Goal: Task Accomplishment & Management: Manage account settings

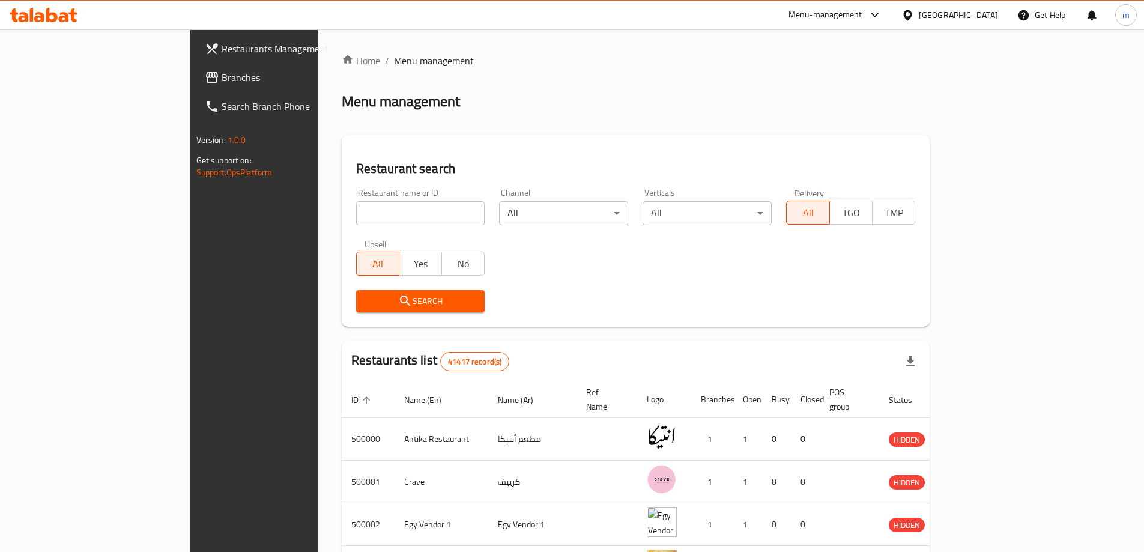
click at [989, 17] on div "[GEOGRAPHIC_DATA]" at bounding box center [958, 14] width 79 height 13
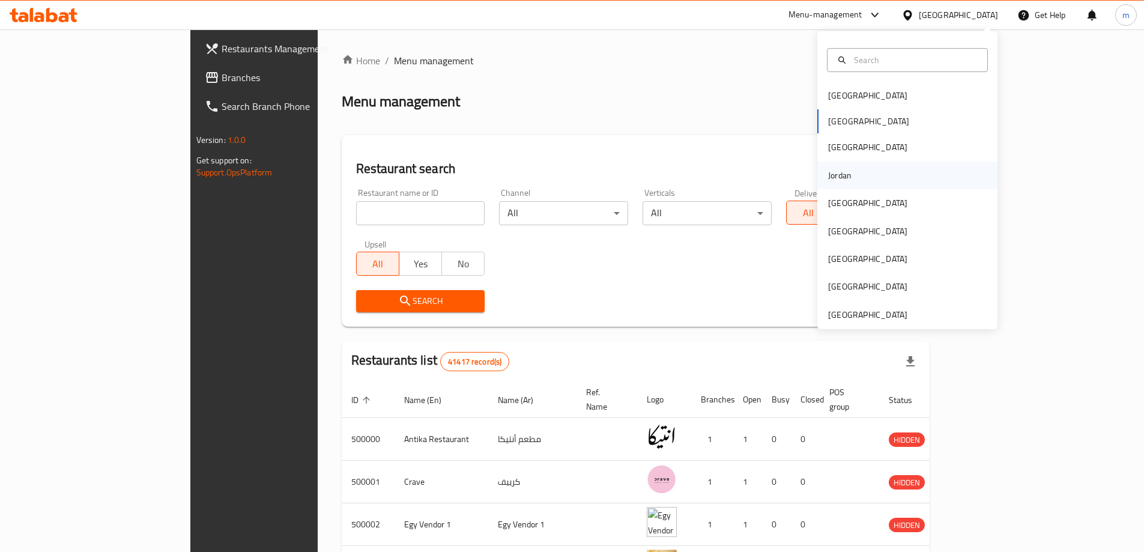
click at [840, 171] on div "Jordan" at bounding box center [839, 175] width 23 height 13
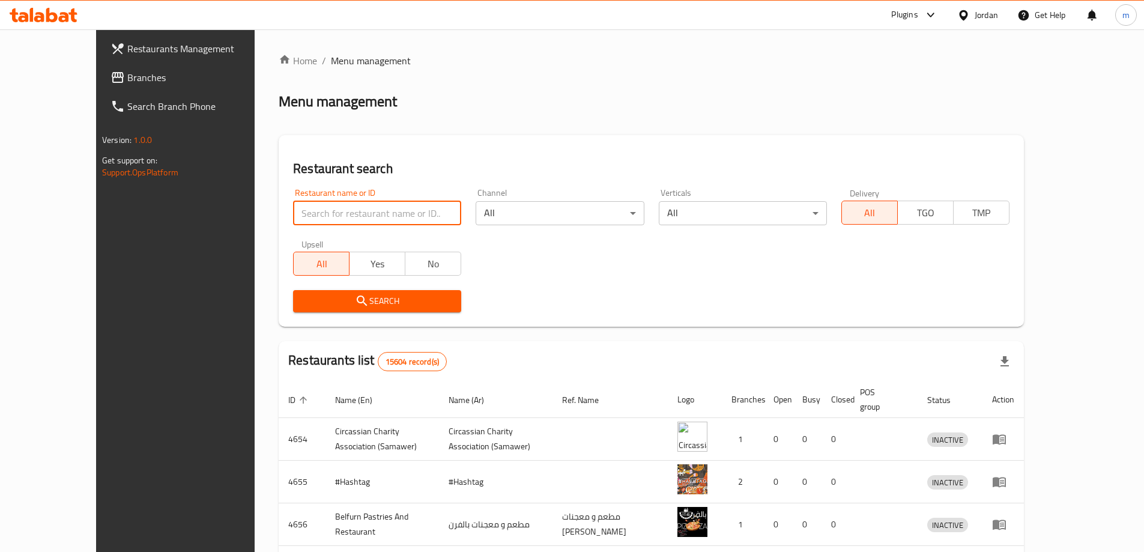
click at [293, 208] on input "search" at bounding box center [377, 213] width 168 height 24
paste input "780104"
type input "780104"
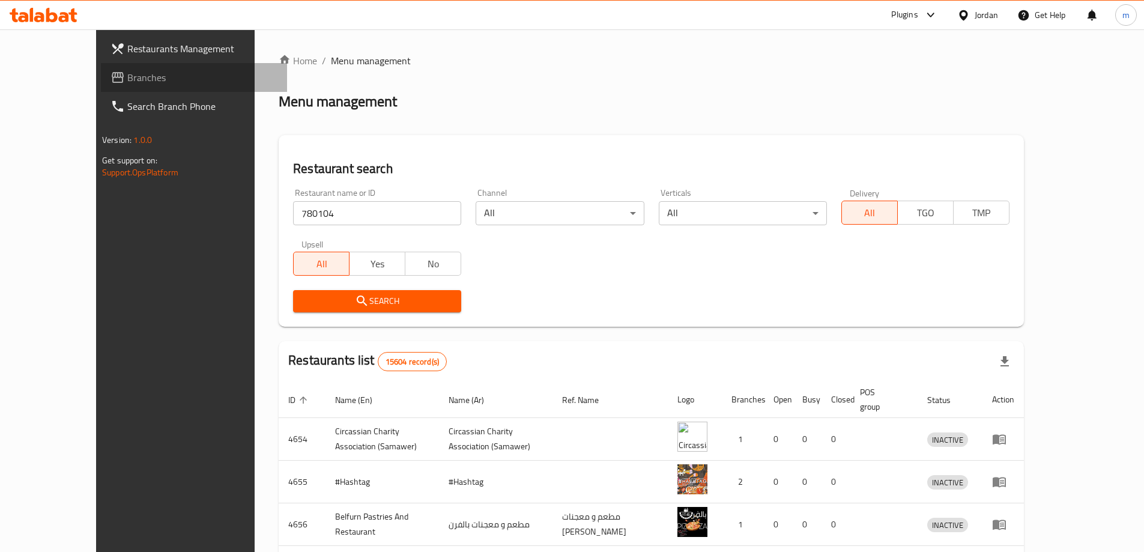
click at [127, 73] on span "Branches" at bounding box center [202, 77] width 150 height 14
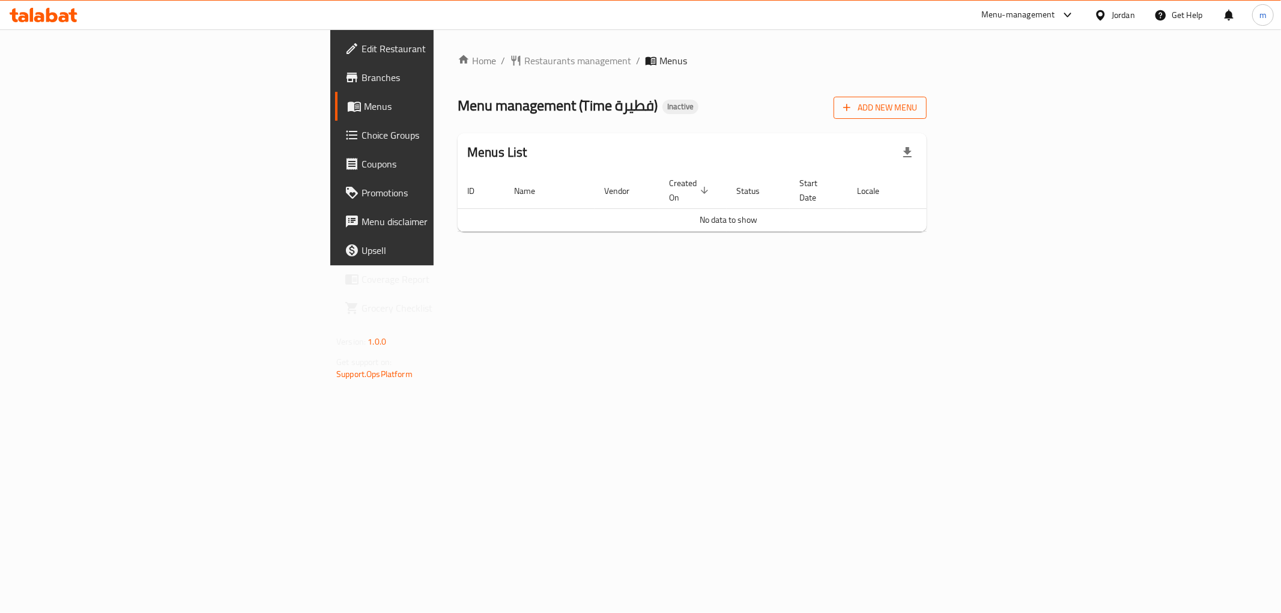
click at [917, 115] on span "Add New Menu" at bounding box center [880, 107] width 74 height 15
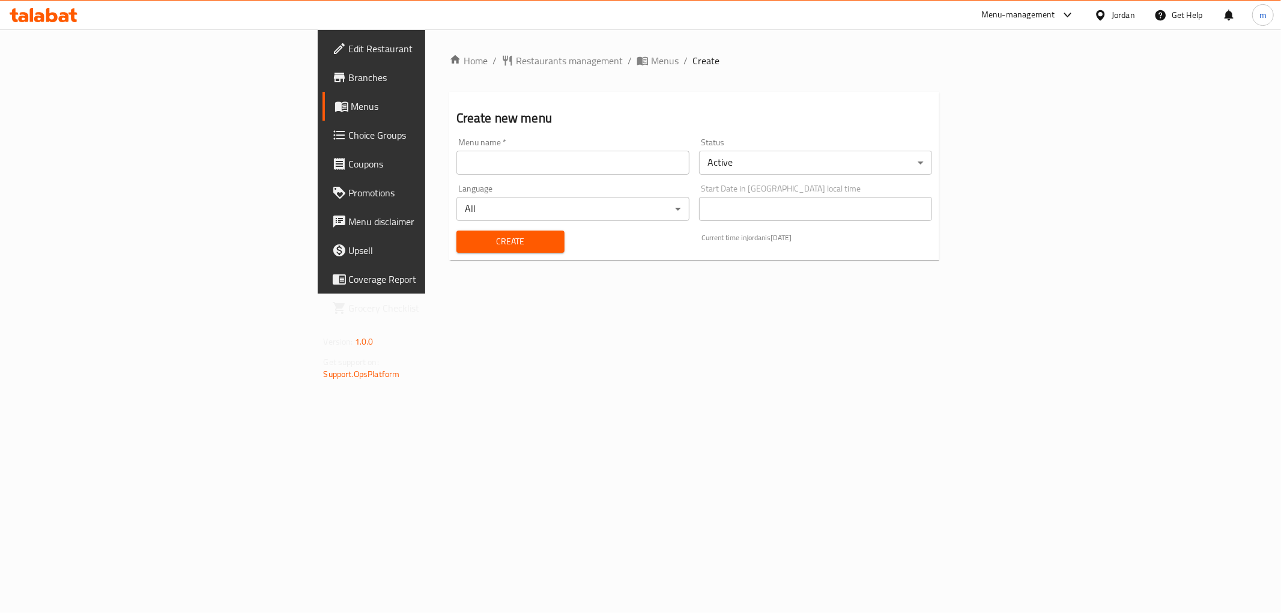
click at [457, 173] on input "text" at bounding box center [573, 163] width 233 height 24
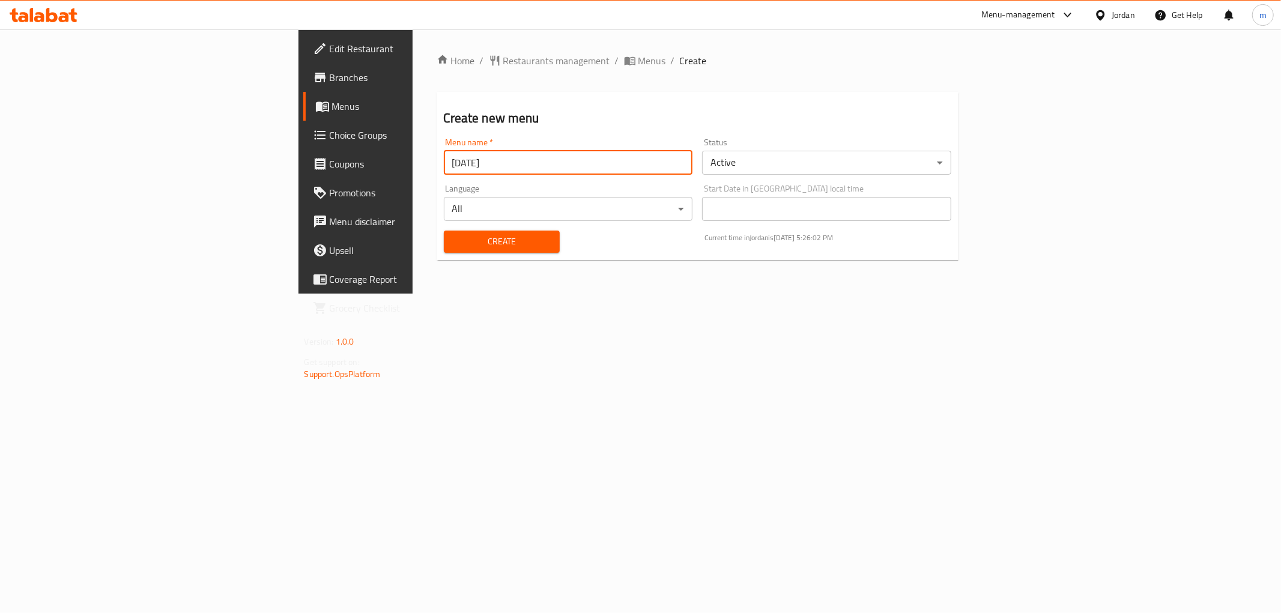
type input "10/8/2025"
click at [454, 240] on span "Create" at bounding box center [502, 241] width 97 height 15
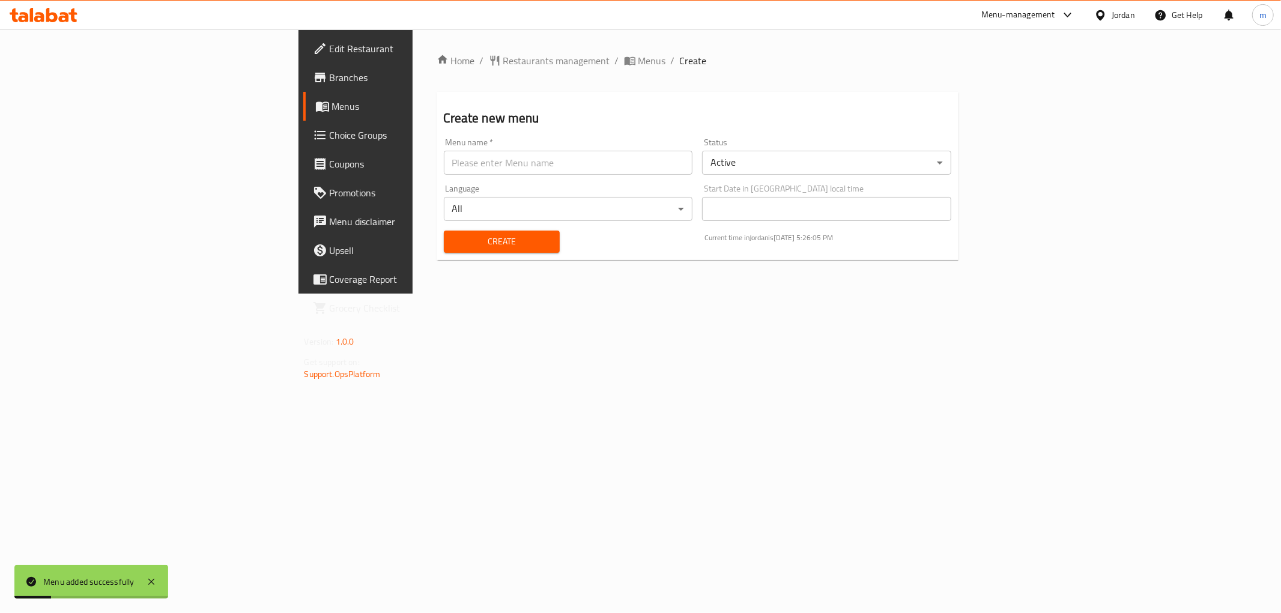
click at [332, 106] on span "Menus" at bounding box center [417, 106] width 171 height 14
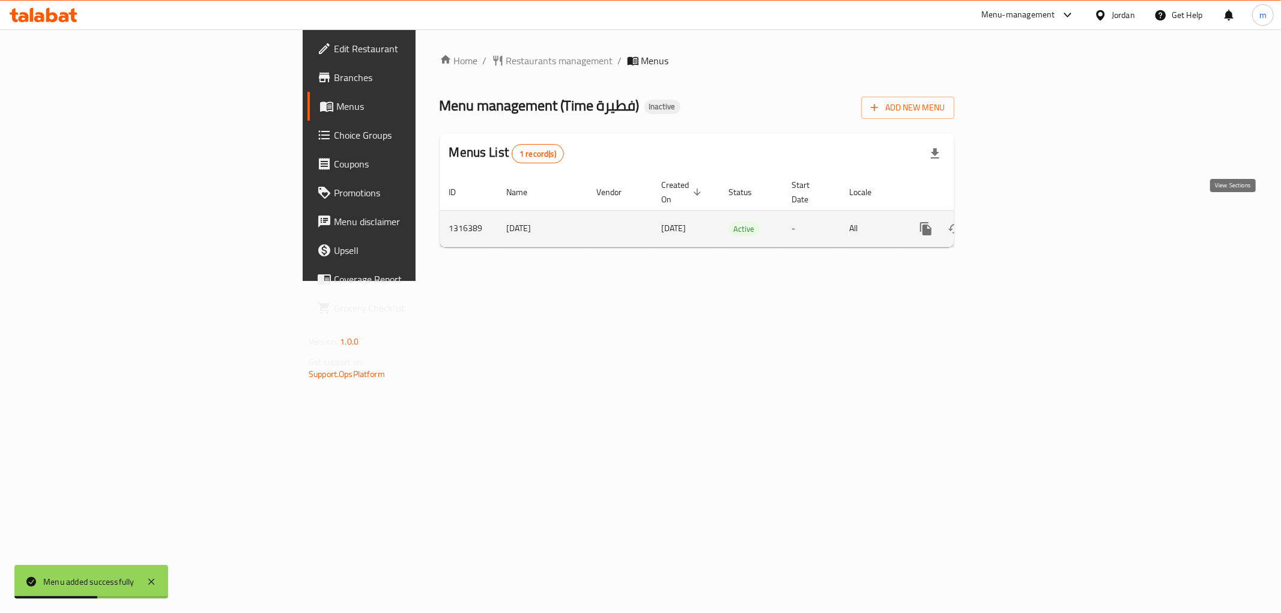
click at [1020, 222] on icon "enhanced table" at bounding box center [1013, 229] width 14 height 14
